Goal: Check status: Check status

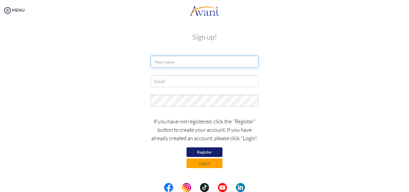
click at [172, 59] on input "text" at bounding box center [205, 62] width 108 height 12
type input "Elizabeth Hapaori"
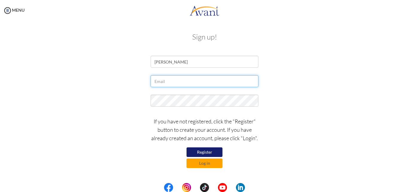
click at [183, 80] on input "text" at bounding box center [205, 81] width 108 height 12
type input "hapaorieliz@gmail.com"
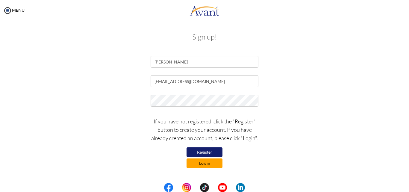
click at [208, 164] on button "Log in" at bounding box center [204, 163] width 36 height 10
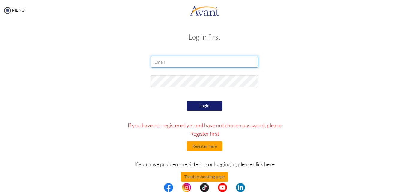
click at [174, 60] on input "email" at bounding box center [205, 62] width 108 height 12
type input "hapaorieliz@gmail.com"
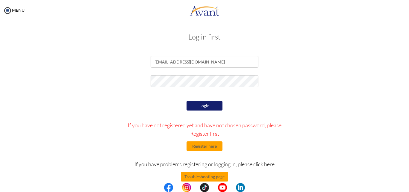
click at [209, 107] on button "Login" at bounding box center [204, 106] width 36 height 10
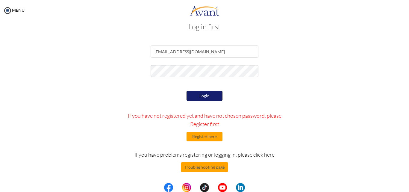
scroll to position [10, 0]
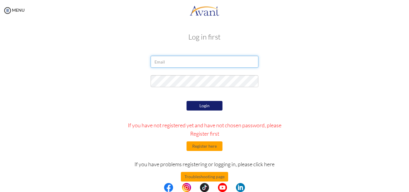
click at [194, 56] on input "email" at bounding box center [205, 62] width 108 height 12
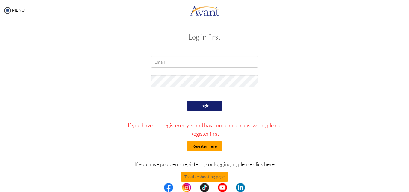
click at [206, 144] on button "Register here" at bounding box center [204, 146] width 36 height 10
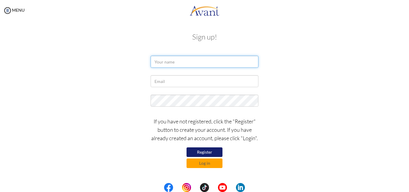
click at [176, 63] on input "text" at bounding box center [205, 62] width 108 height 12
type input "Elizabeth Hapaori"
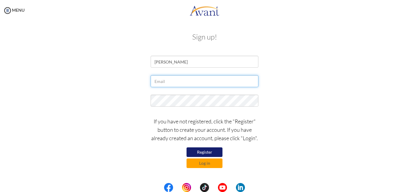
click at [184, 80] on input "text" at bounding box center [205, 81] width 108 height 12
type input "hapaorieliz@gmail.com"
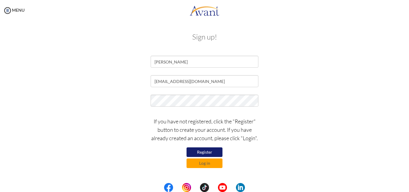
click at [207, 152] on button "Register" at bounding box center [204, 152] width 36 height 10
click at [210, 163] on button "Log in" at bounding box center [204, 163] width 36 height 10
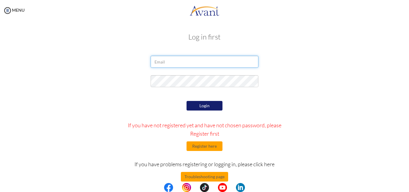
click at [199, 62] on input "email" at bounding box center [205, 62] width 108 height 12
type input "hapaorieliz@gmail.com"
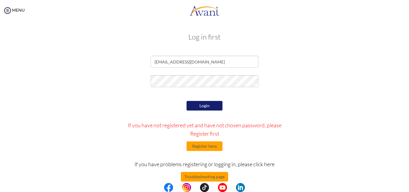
click at [200, 103] on button "Login" at bounding box center [204, 106] width 36 height 10
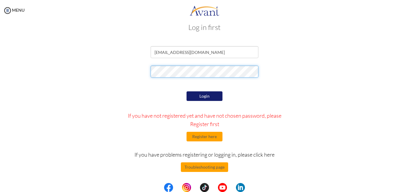
scroll to position [10, 0]
click at [196, 100] on button "Login" at bounding box center [204, 96] width 36 height 10
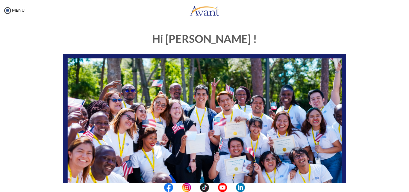
scroll to position [141, 0]
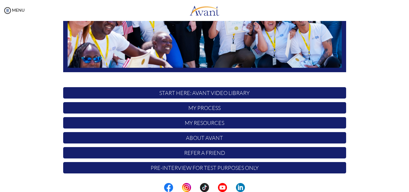
click at [233, 106] on p "My Process" at bounding box center [204, 107] width 283 height 11
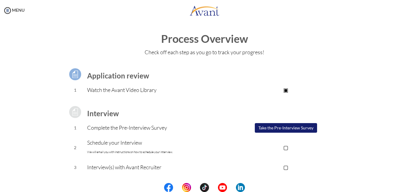
click at [408, 184] on center at bounding box center [204, 187] width 409 height 9
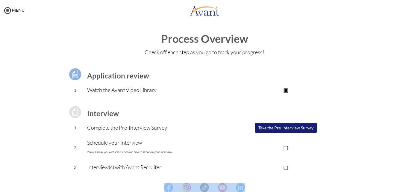
click at [408, 184] on center at bounding box center [204, 187] width 409 height 9
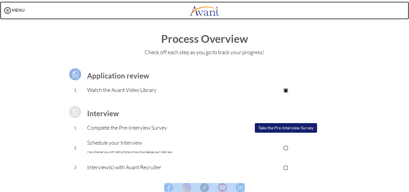
click at [101, 18] on link at bounding box center [204, 10] width 409 height 18
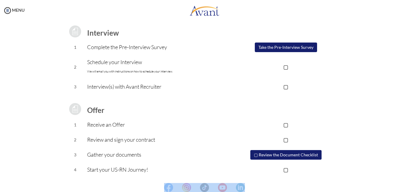
click at [408, 190] on center at bounding box center [204, 187] width 409 height 9
click at [406, 189] on center at bounding box center [204, 187] width 409 height 9
click at [407, 189] on center at bounding box center [204, 187] width 409 height 9
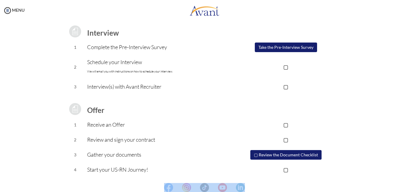
click at [407, 189] on center at bounding box center [204, 187] width 409 height 9
click at [95, 124] on p "Receive an Offer" at bounding box center [156, 124] width 139 height 8
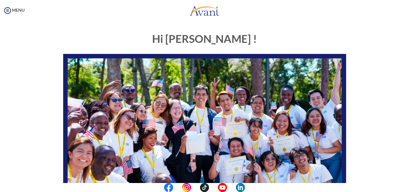
scroll to position [141, 0]
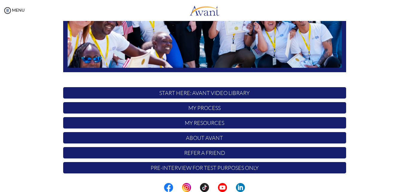
click at [188, 125] on p "My Resources" at bounding box center [204, 122] width 283 height 11
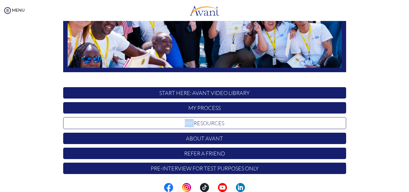
click at [188, 125] on p "My Resources" at bounding box center [204, 123] width 283 height 12
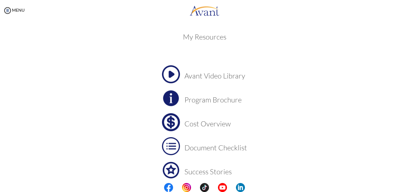
click at [204, 100] on h3 "Program Brochure" at bounding box center [215, 100] width 63 height 8
